Goal: Navigation & Orientation: Understand site structure

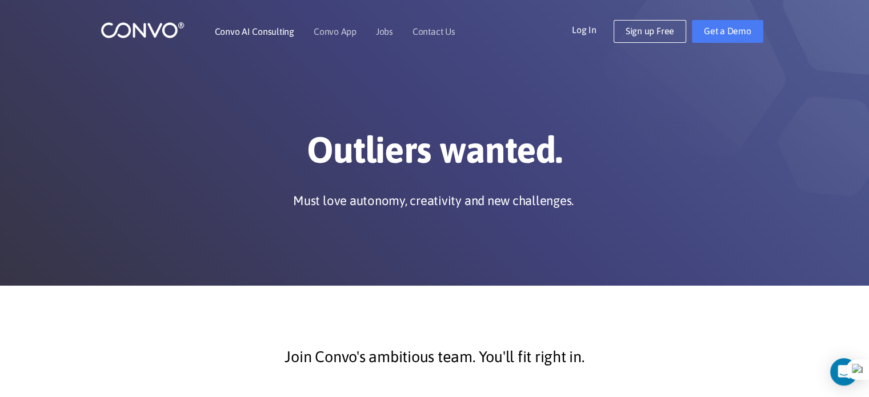
click at [279, 35] on link "Convo AI Consulting" at bounding box center [254, 31] width 79 height 9
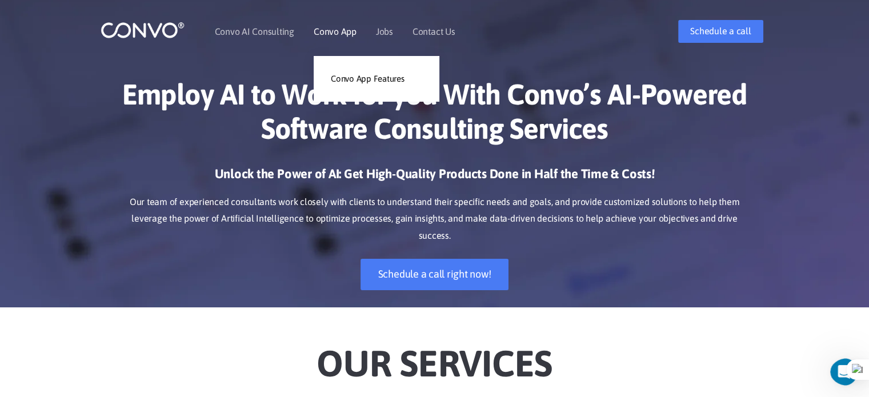
click at [337, 34] on link "Convo App" at bounding box center [335, 31] width 43 height 9
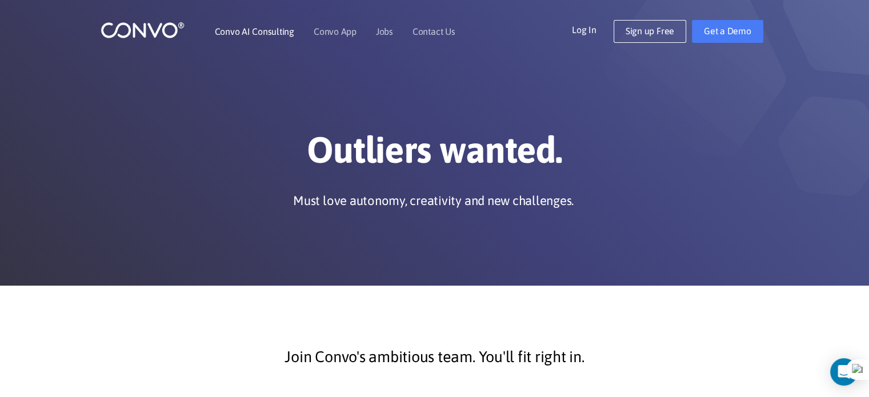
click at [249, 34] on link "Convo AI Consulting" at bounding box center [254, 31] width 79 height 9
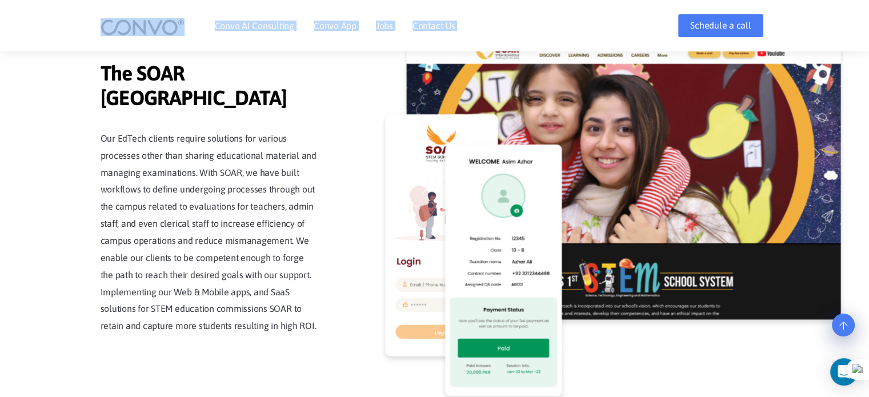
scroll to position [2680, 0]
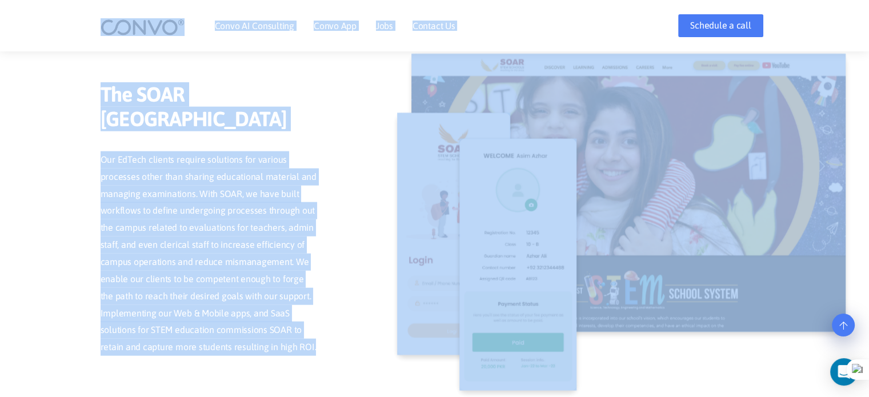
drag, startPoint x: 98, startPoint y: 31, endPoint x: 311, endPoint y: 325, distance: 362.6
copy div "Lorem IP Dolorsitam Conse Adi Elits Doe Temporin Utla Etdolor Ma Aliquaen a min…"
